Goal: Task Accomplishment & Management: Manage account settings

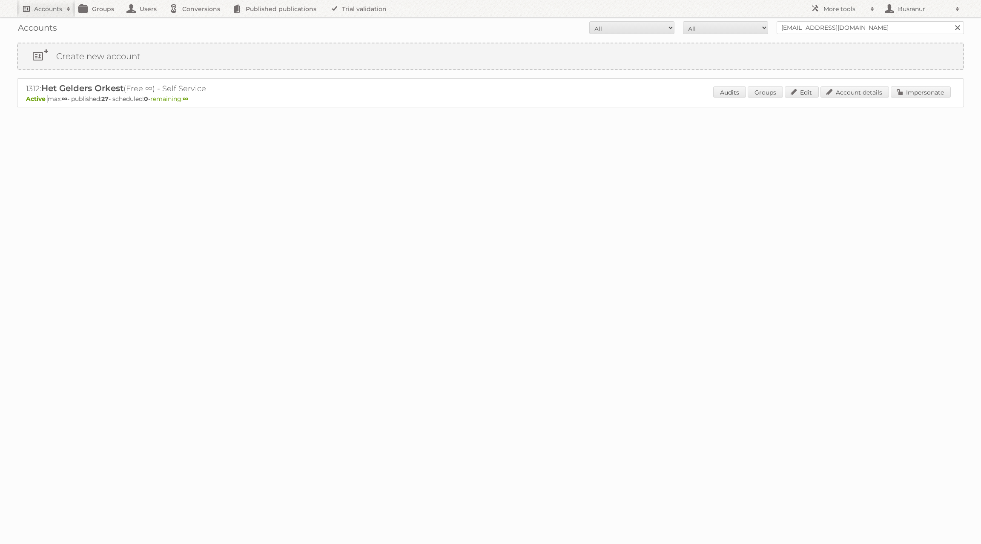
click at [42, 17] on link "Accounts" at bounding box center [46, 8] width 58 height 17
type input"] "[EMAIL_ADDRESS][DOMAIN_NAME]"
click at [196, 22] on input "Search" at bounding box center [202, 28] width 13 height 13
click at [928, 88] on link "Impersonate" at bounding box center [921, 91] width 60 height 11
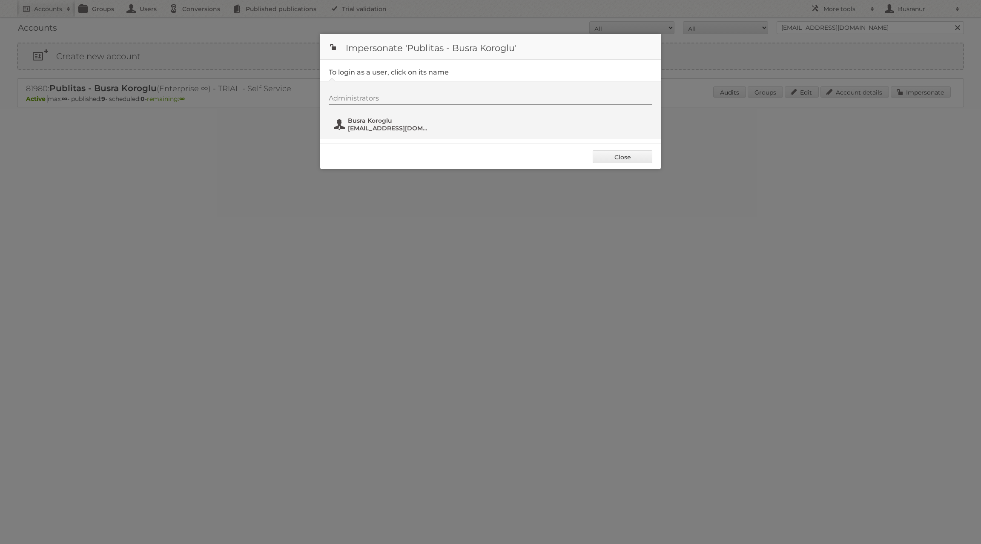
click at [378, 118] on span "Busra Koroglu" at bounding box center [389, 121] width 83 height 8
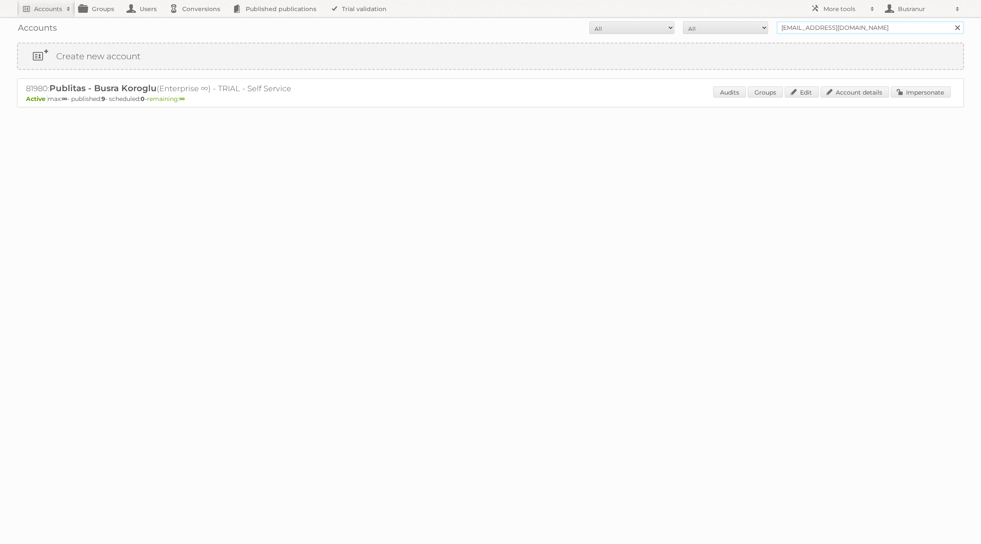
click at [831, 28] on input "busranur@publitas.com" at bounding box center [870, 27] width 187 height 13
paste input "[EMAIL_ADDRESS][DOMAIN_NAME]"
type input "[EMAIL_ADDRESS][DOMAIN_NAME]"
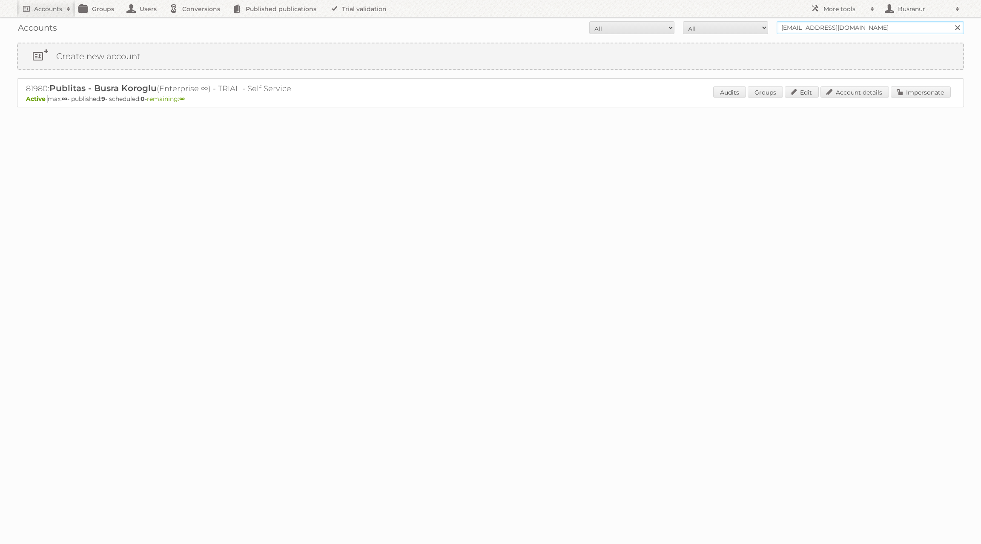
click at [951, 21] on input "Search" at bounding box center [957, 27] width 13 height 13
click at [858, 96] on link "Account details" at bounding box center [855, 91] width 69 height 11
